Goal: Check status: Check status

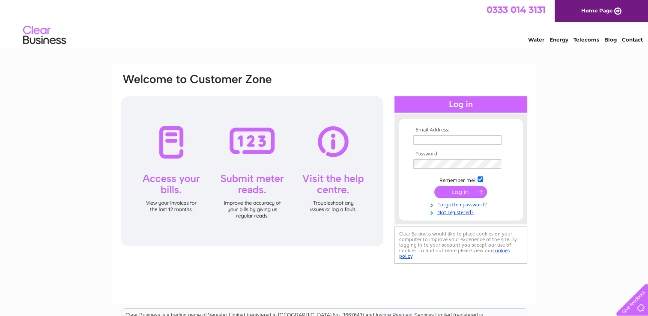
type input "briancapaldi@hotmail.co.uk"
click at [459, 190] on input "submit" at bounding box center [460, 192] width 53 height 12
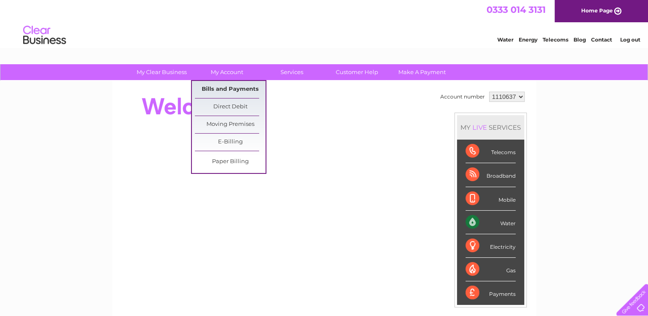
click at [226, 86] on link "Bills and Payments" at bounding box center [230, 89] width 71 height 17
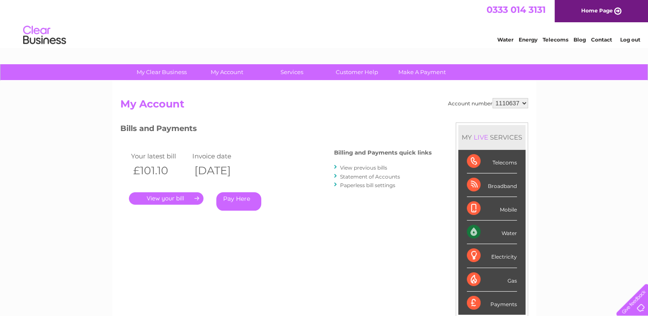
click at [348, 167] on link "View previous bills" at bounding box center [363, 167] width 47 height 6
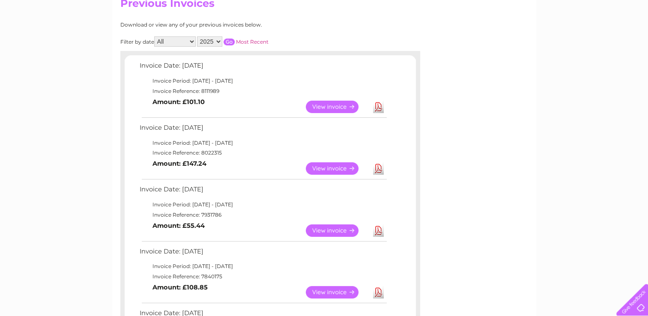
scroll to position [86, 0]
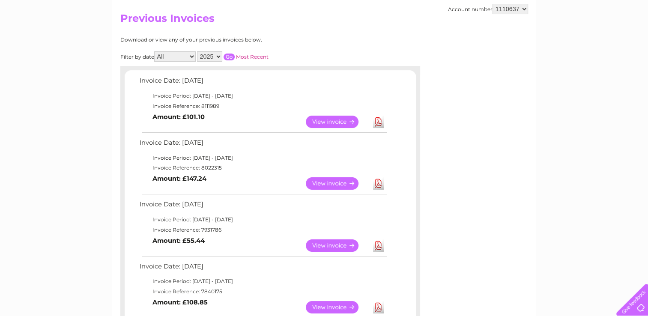
click at [331, 123] on link "View" at bounding box center [337, 122] width 63 height 12
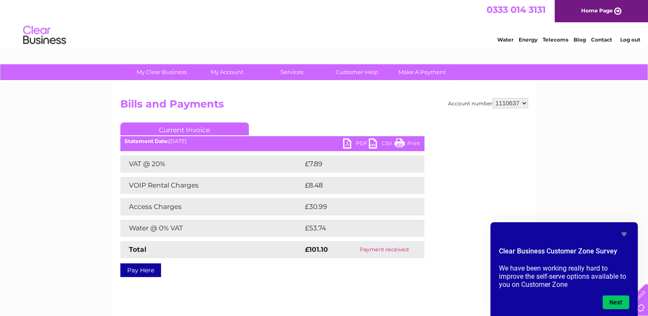
click at [626, 40] on link "Log out" at bounding box center [630, 39] width 20 height 6
